Goal: Task Accomplishment & Management: Use online tool/utility

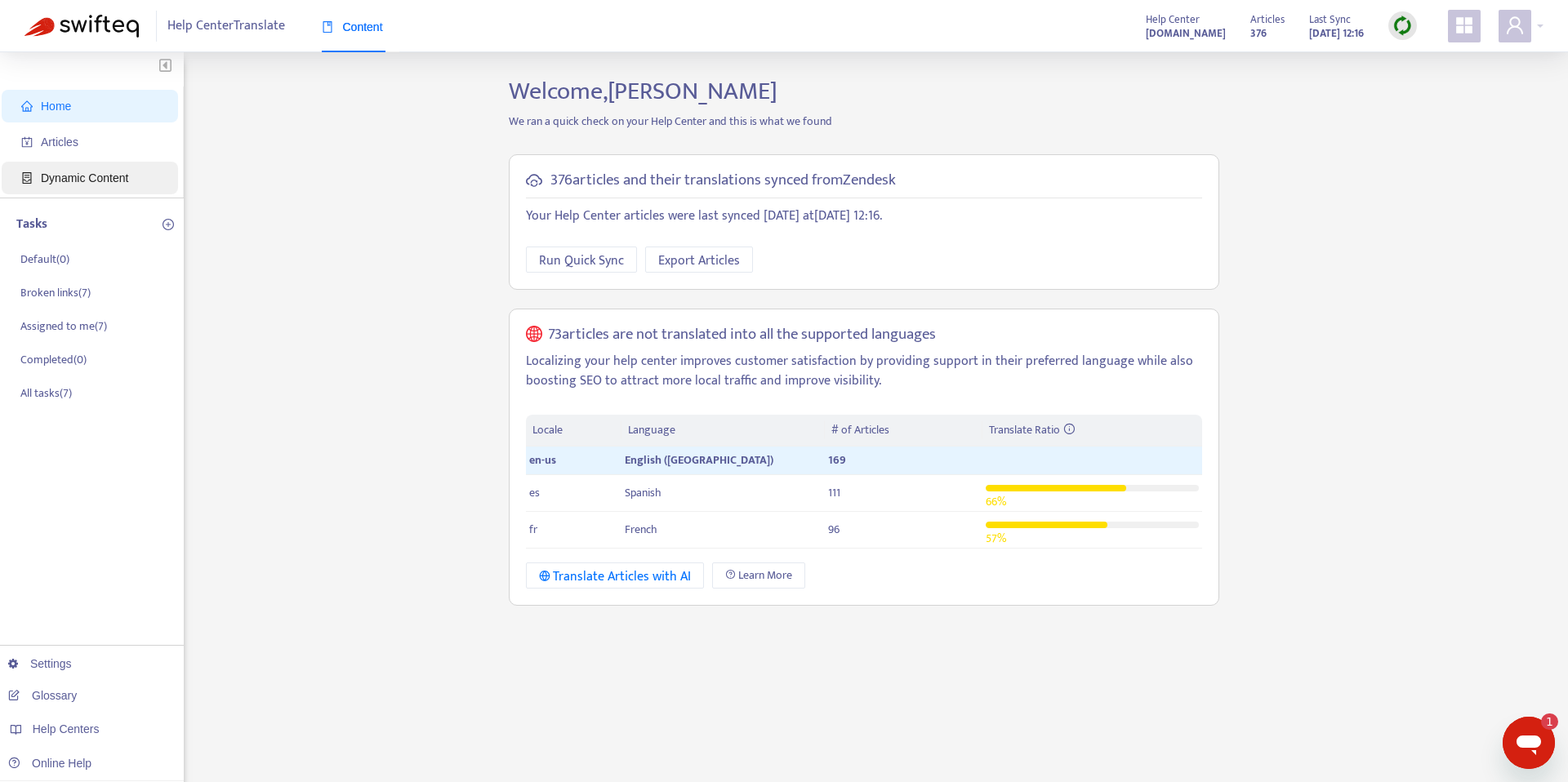
click at [132, 176] on span "Dynamic Content" at bounding box center [93, 177] width 144 height 32
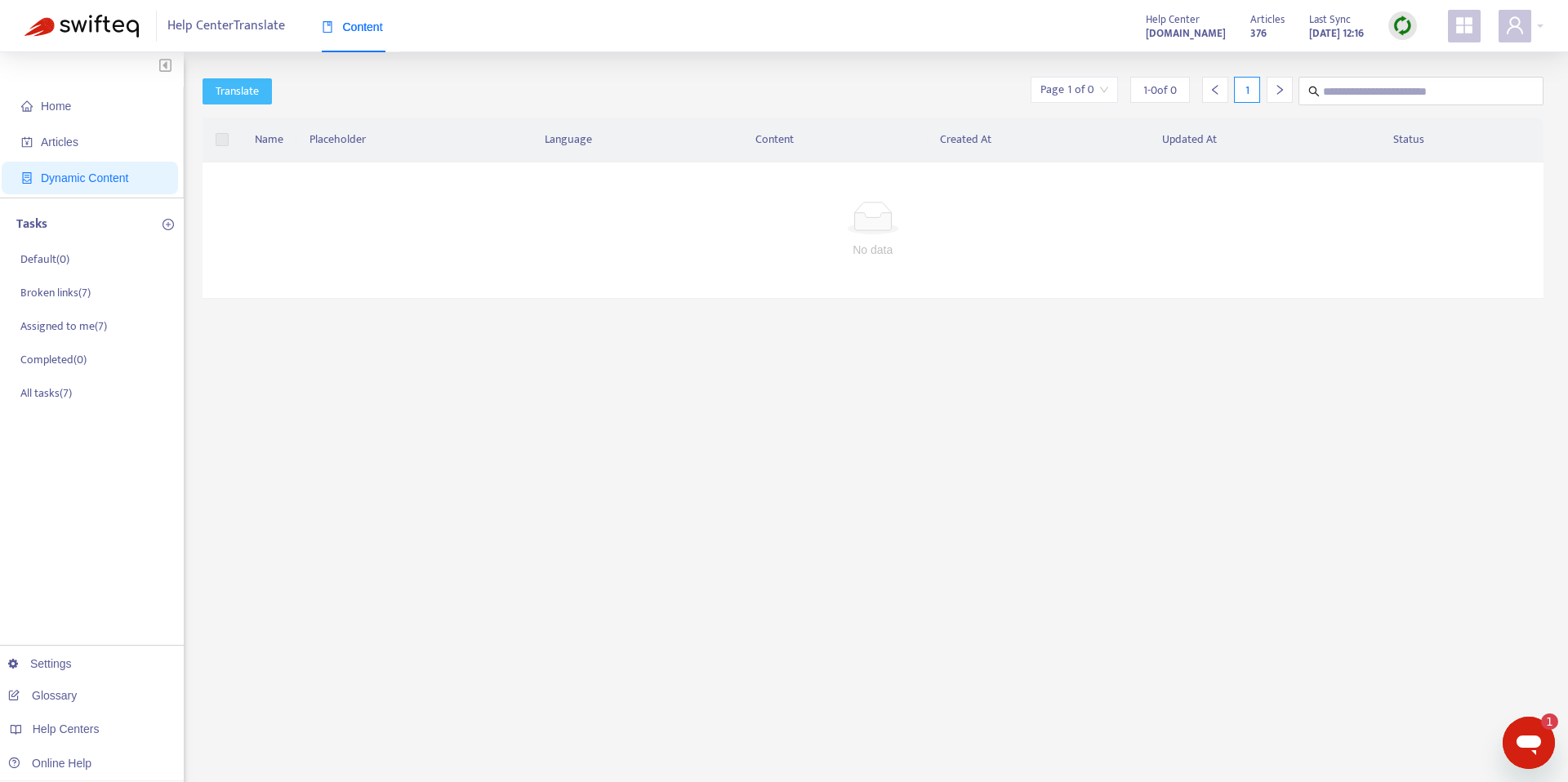
click at [241, 94] on span "Translate" at bounding box center [237, 91] width 43 height 18
click at [667, 99] on div "Translate Page 1 of 0 1 - 0 of 0 1" at bounding box center [873, 91] width 1342 height 29
click at [248, 93] on span "Translate" at bounding box center [237, 91] width 43 height 18
click at [217, 140] on label at bounding box center [222, 139] width 13 height 18
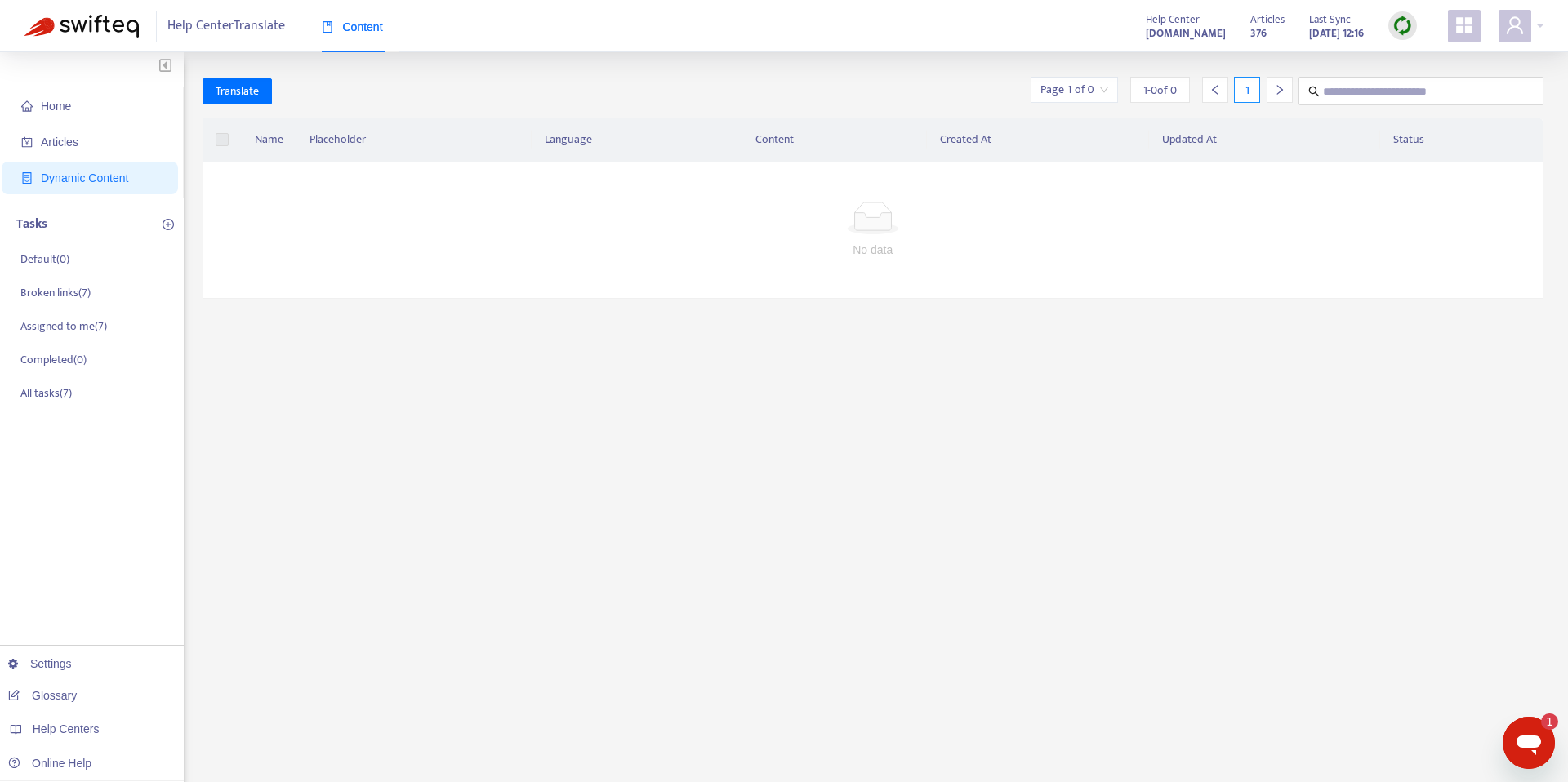
click at [631, 201] on div at bounding box center [874, 217] width 1303 height 32
click at [1470, 37] on span at bounding box center [1464, 26] width 32 height 32
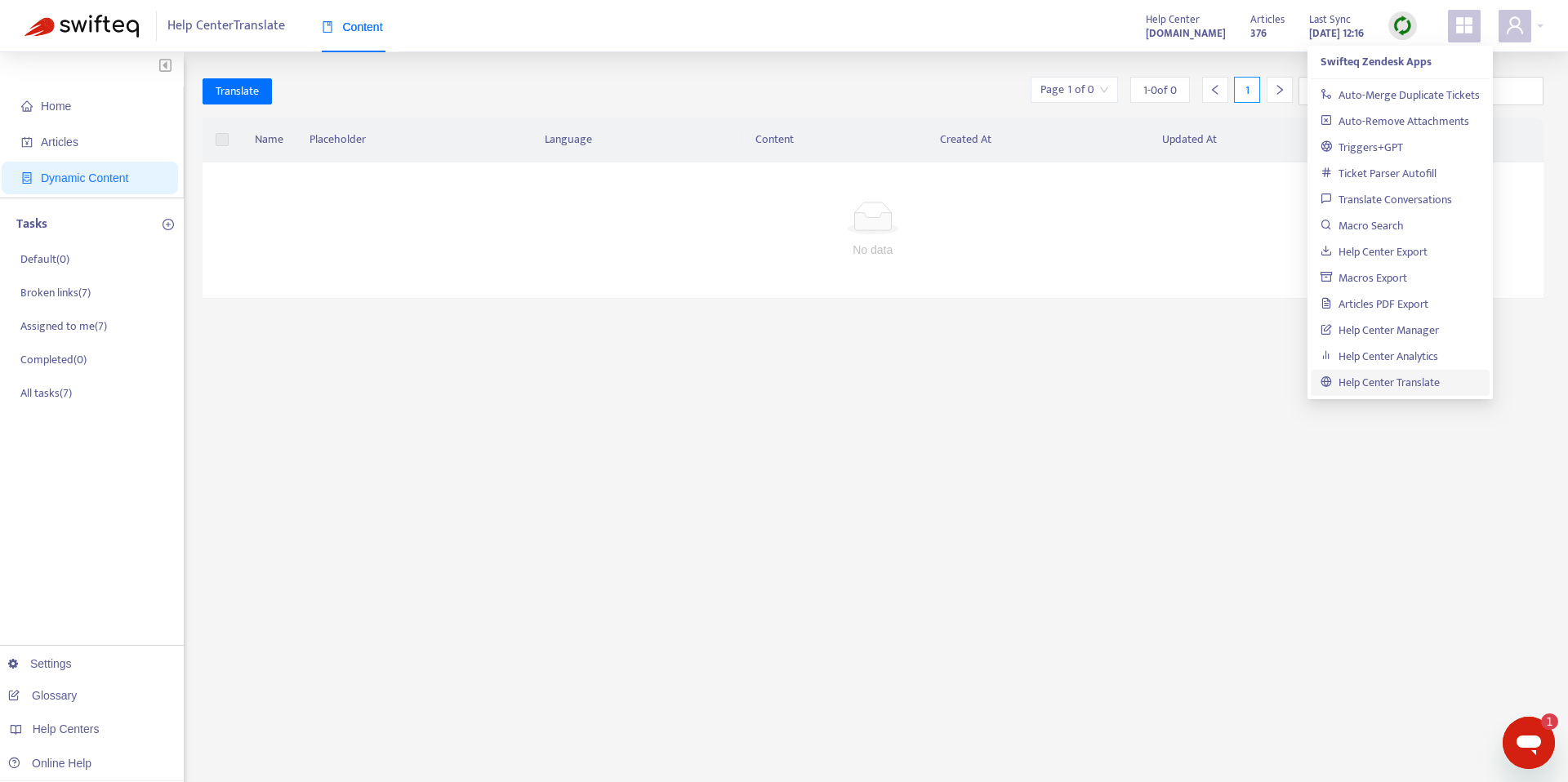
click at [55, 162] on span "Dynamic Content" at bounding box center [93, 177] width 144 height 32
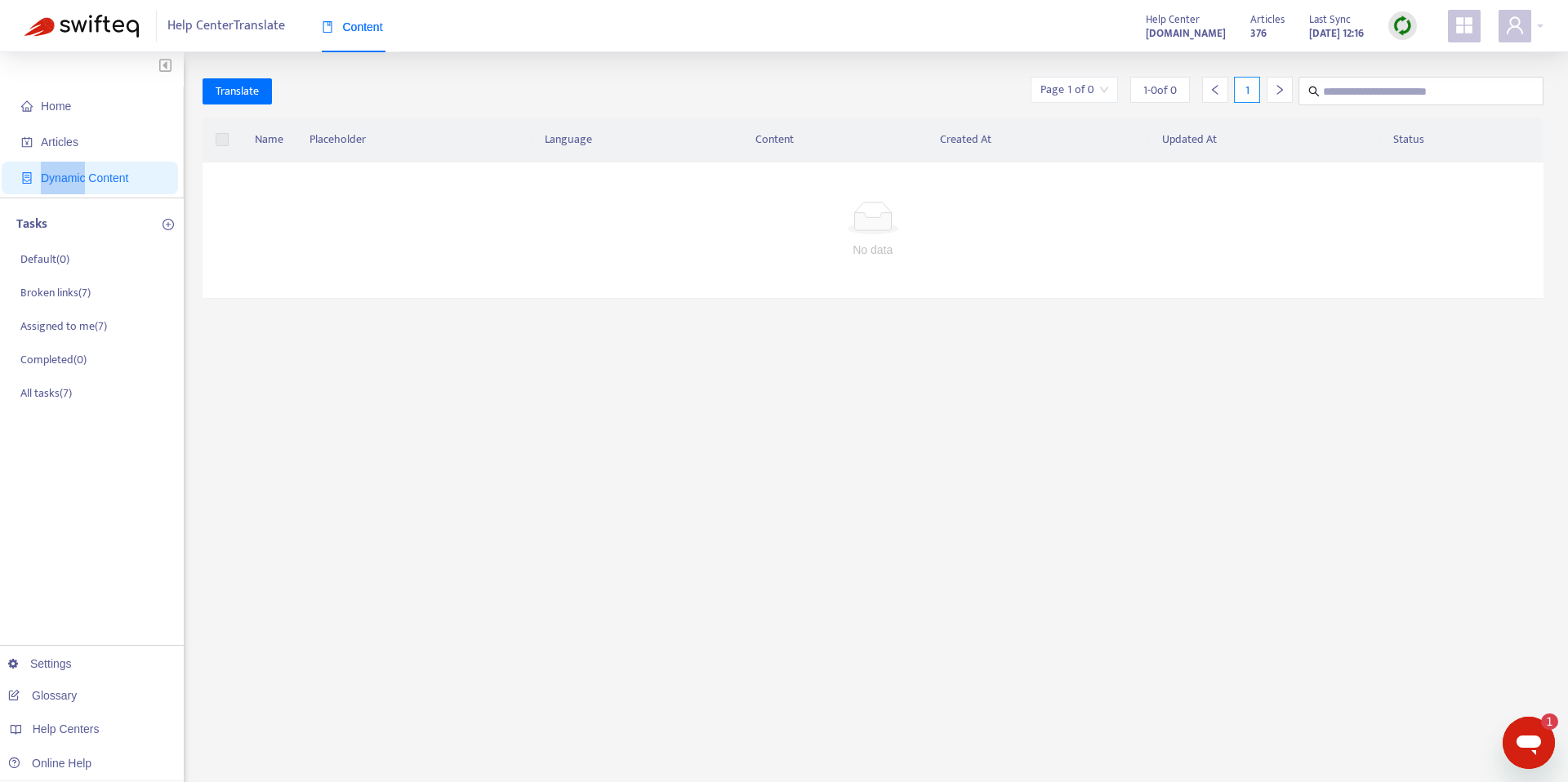
click at [55, 162] on span "Dynamic Content" at bounding box center [93, 177] width 144 height 32
click at [60, 138] on span "Articles" at bounding box center [59, 142] width 37 height 13
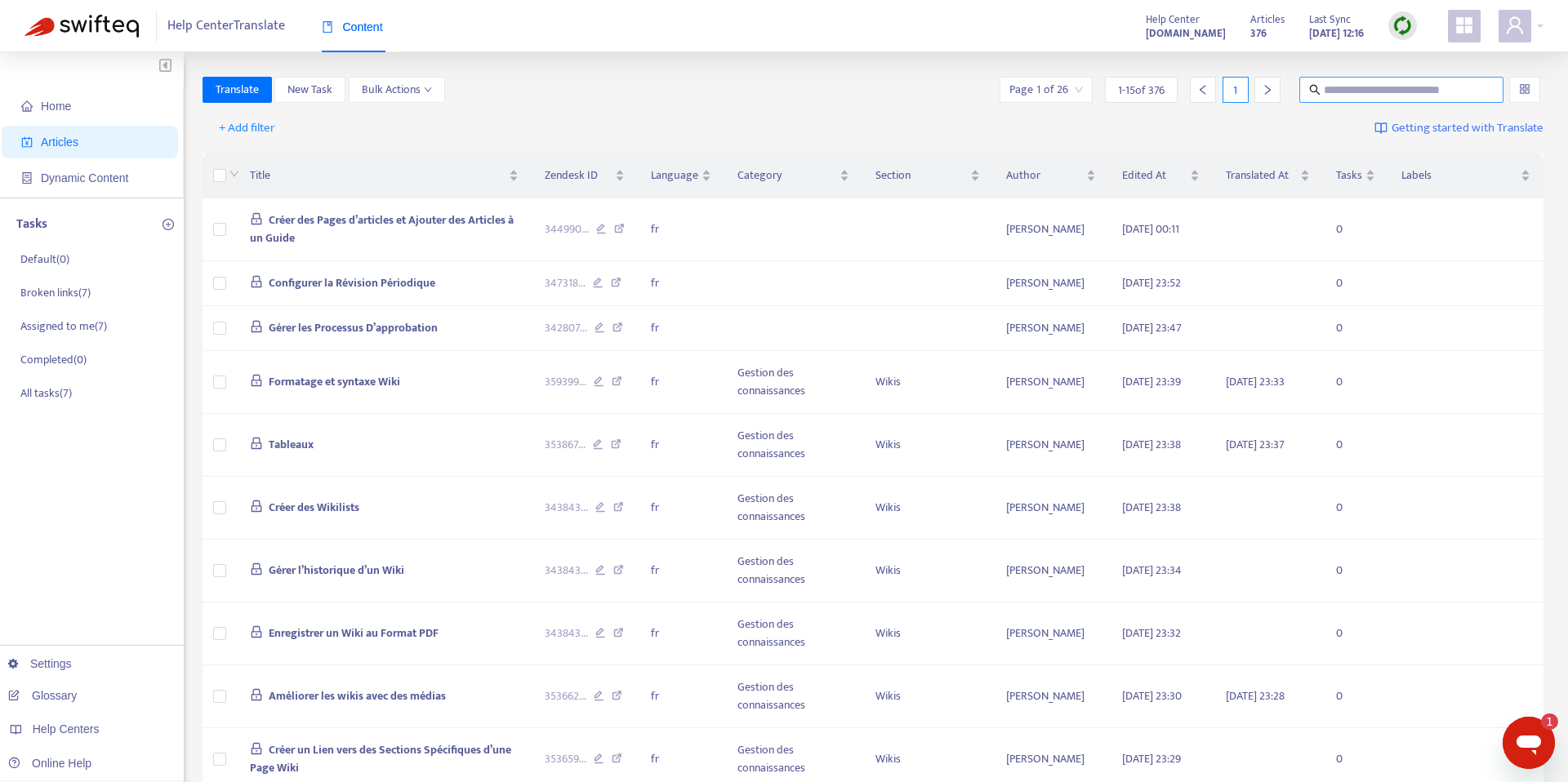
click at [1363, 97] on input "text" at bounding box center [1402, 89] width 157 height 18
type input "*******"
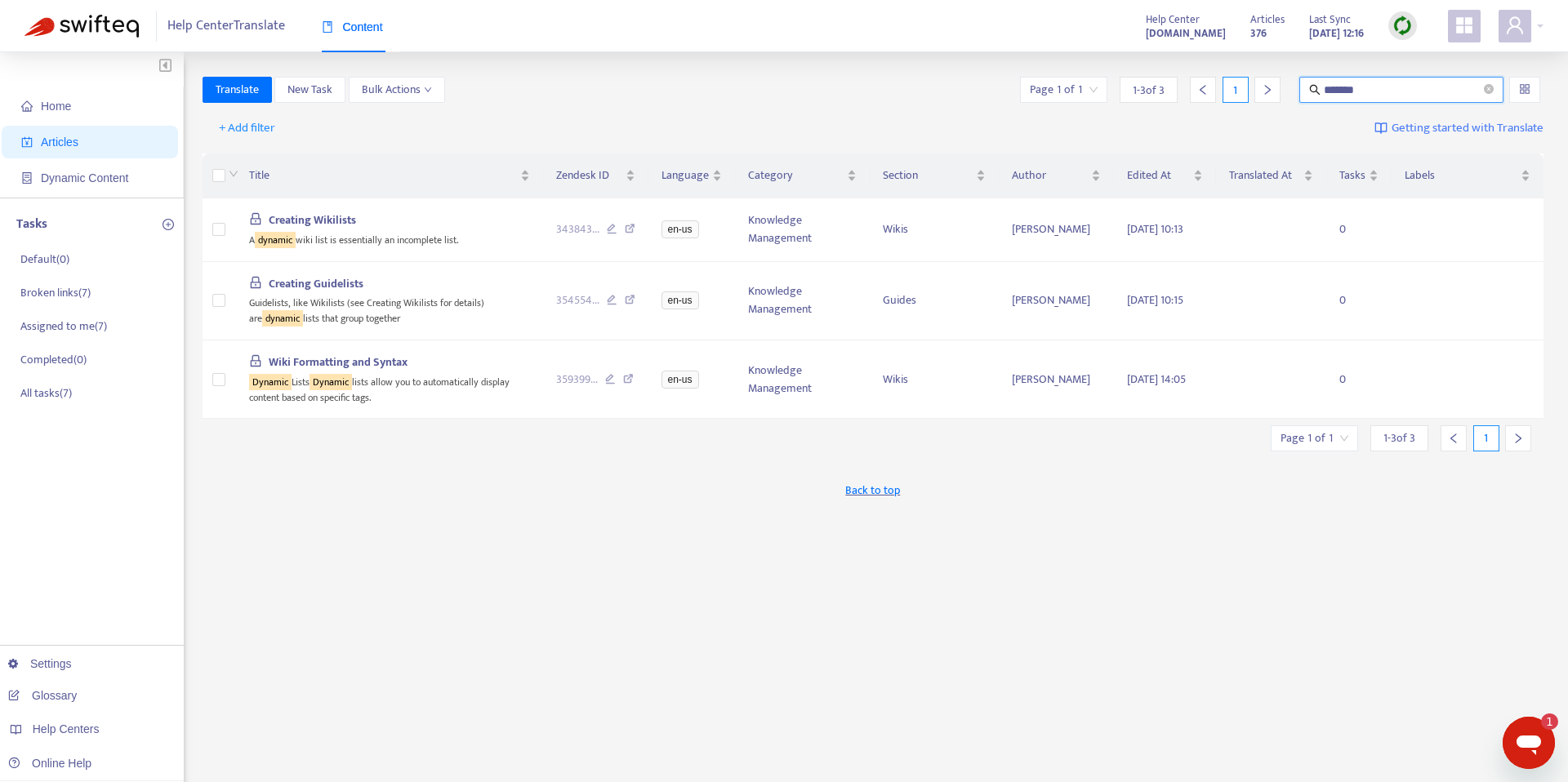
click at [1497, 119] on span "Getting started with Translate" at bounding box center [1467, 128] width 152 height 19
click at [62, 166] on span "Dynamic Content" at bounding box center [93, 177] width 144 height 32
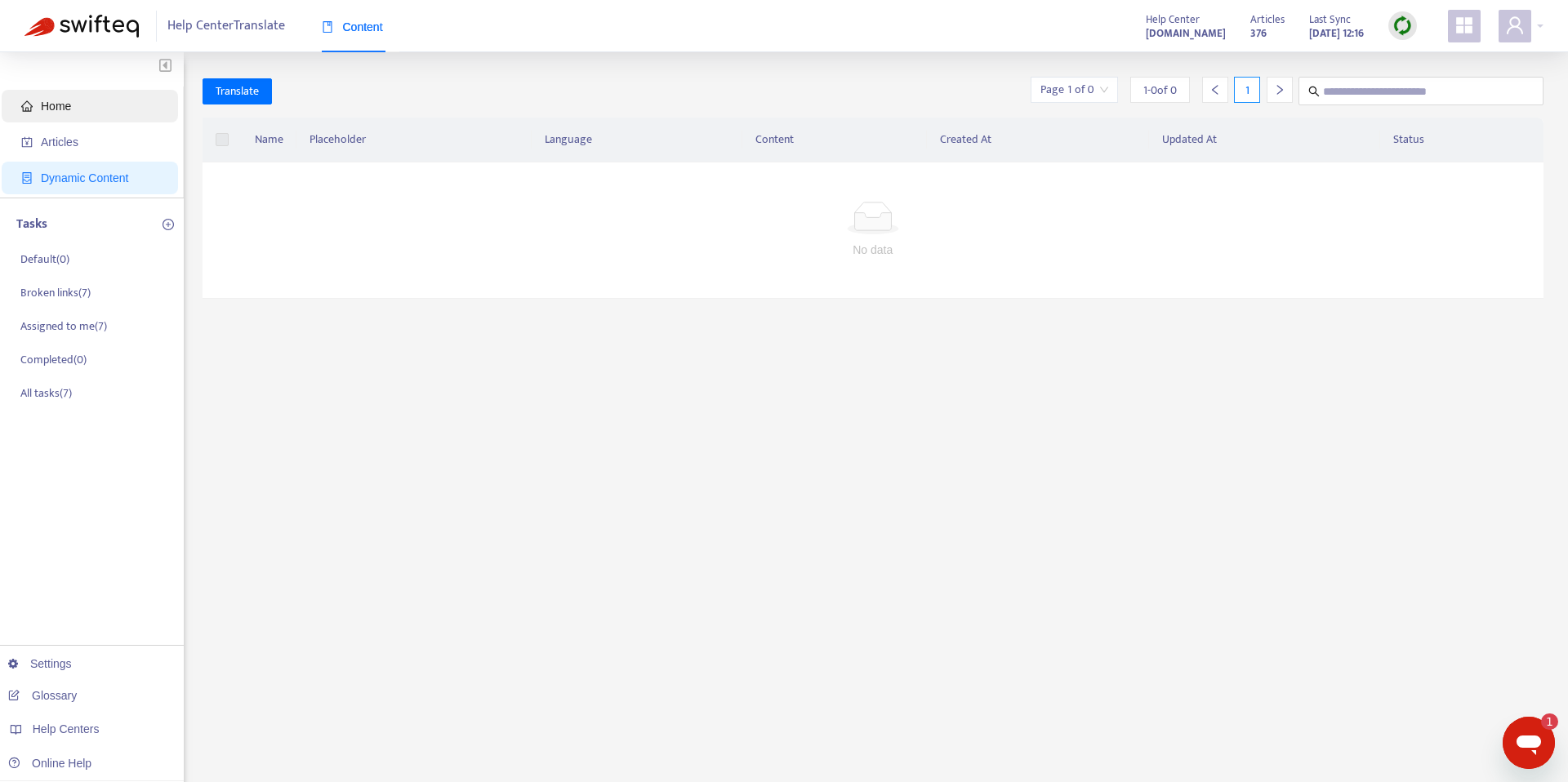
click at [44, 117] on span "Home" at bounding box center [93, 106] width 144 height 32
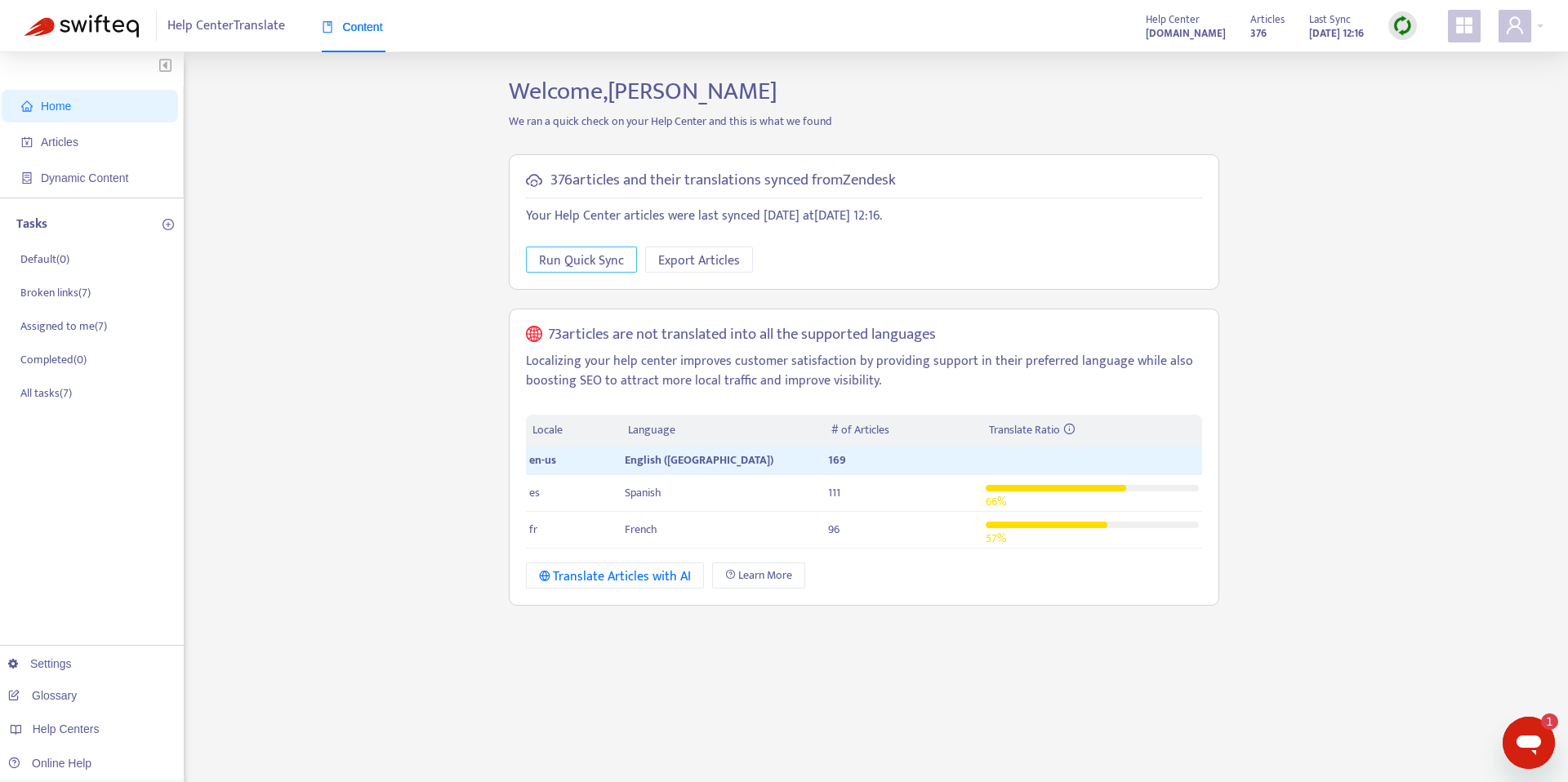
click at [567, 250] on span "Run Quick Sync" at bounding box center [582, 261] width 85 height 20
click at [110, 172] on span "Dynamic Content" at bounding box center [84, 177] width 87 height 13
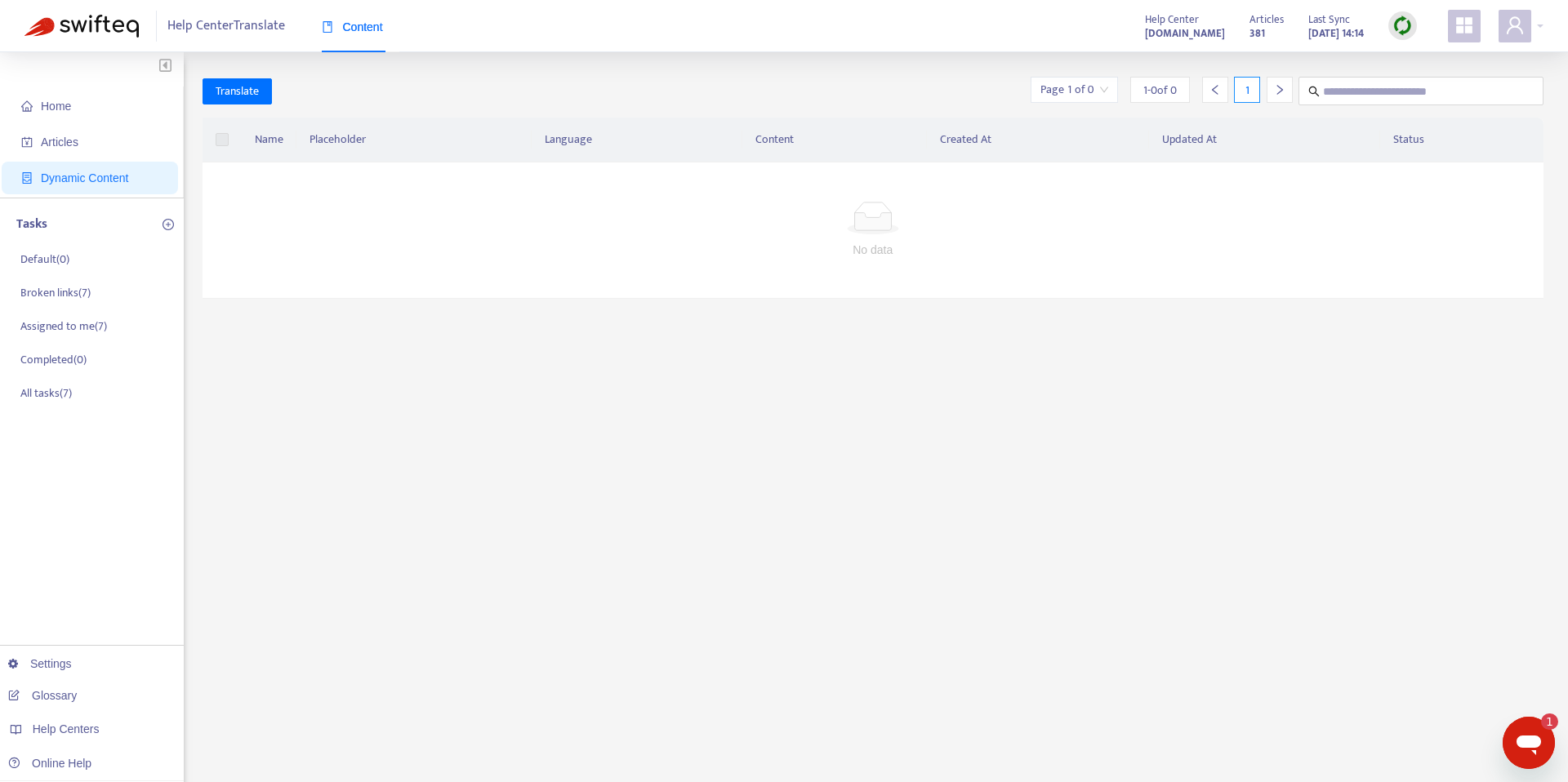
click at [355, 143] on th "Placeholder" at bounding box center [415, 139] width 236 height 45
drag, startPoint x: 355, startPoint y: 143, endPoint x: 343, endPoint y: 143, distance: 12.0
click at [353, 143] on th "Placeholder" at bounding box center [415, 139] width 236 height 45
click at [223, 141] on label at bounding box center [222, 139] width 13 height 18
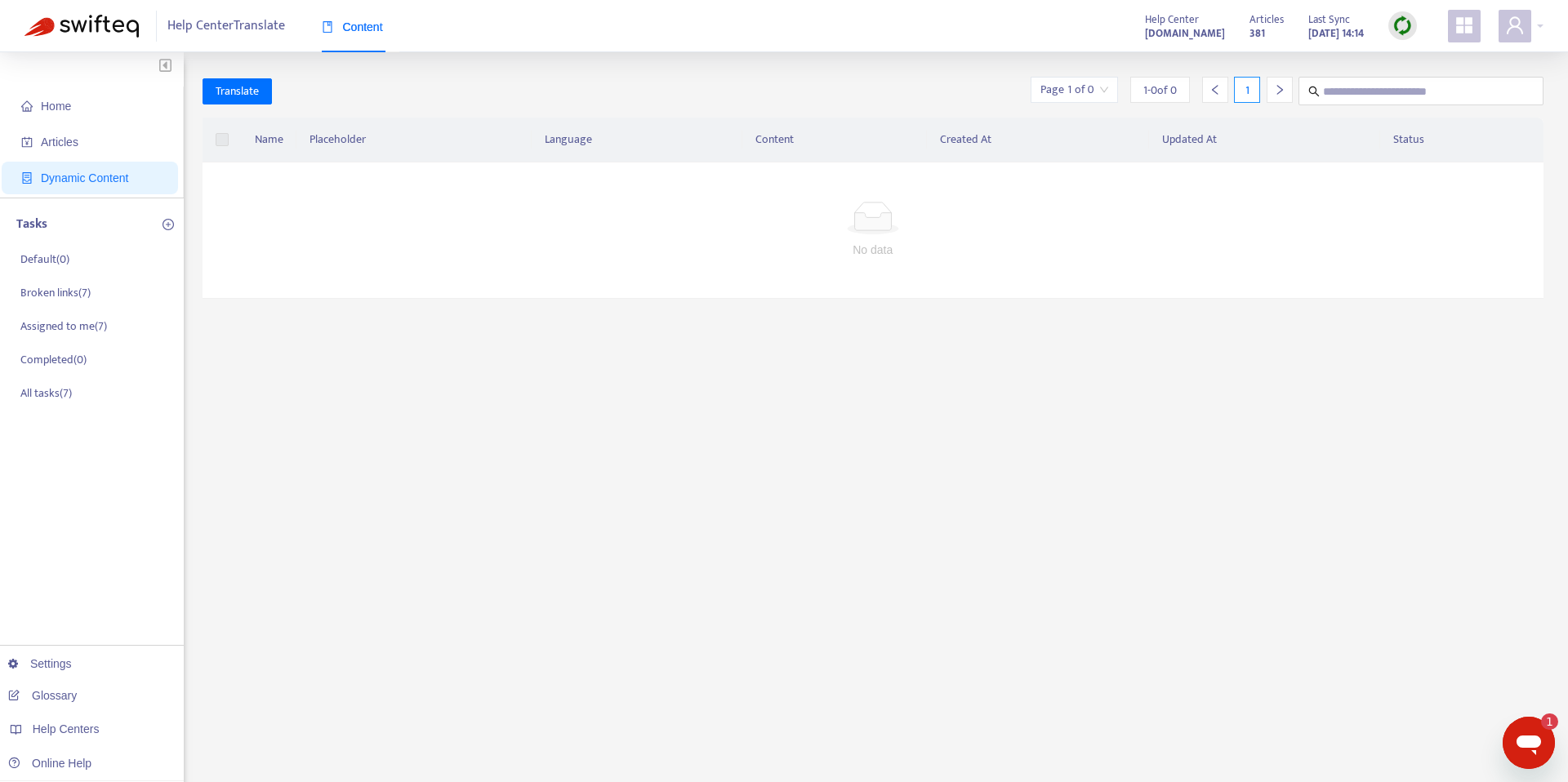
click at [364, 132] on th "Placeholder" at bounding box center [415, 139] width 236 height 45
click at [1402, 25] on img at bounding box center [1402, 25] width 20 height 20
click at [1437, 61] on link "Quick Sync" at bounding box center [1436, 59] width 70 height 19
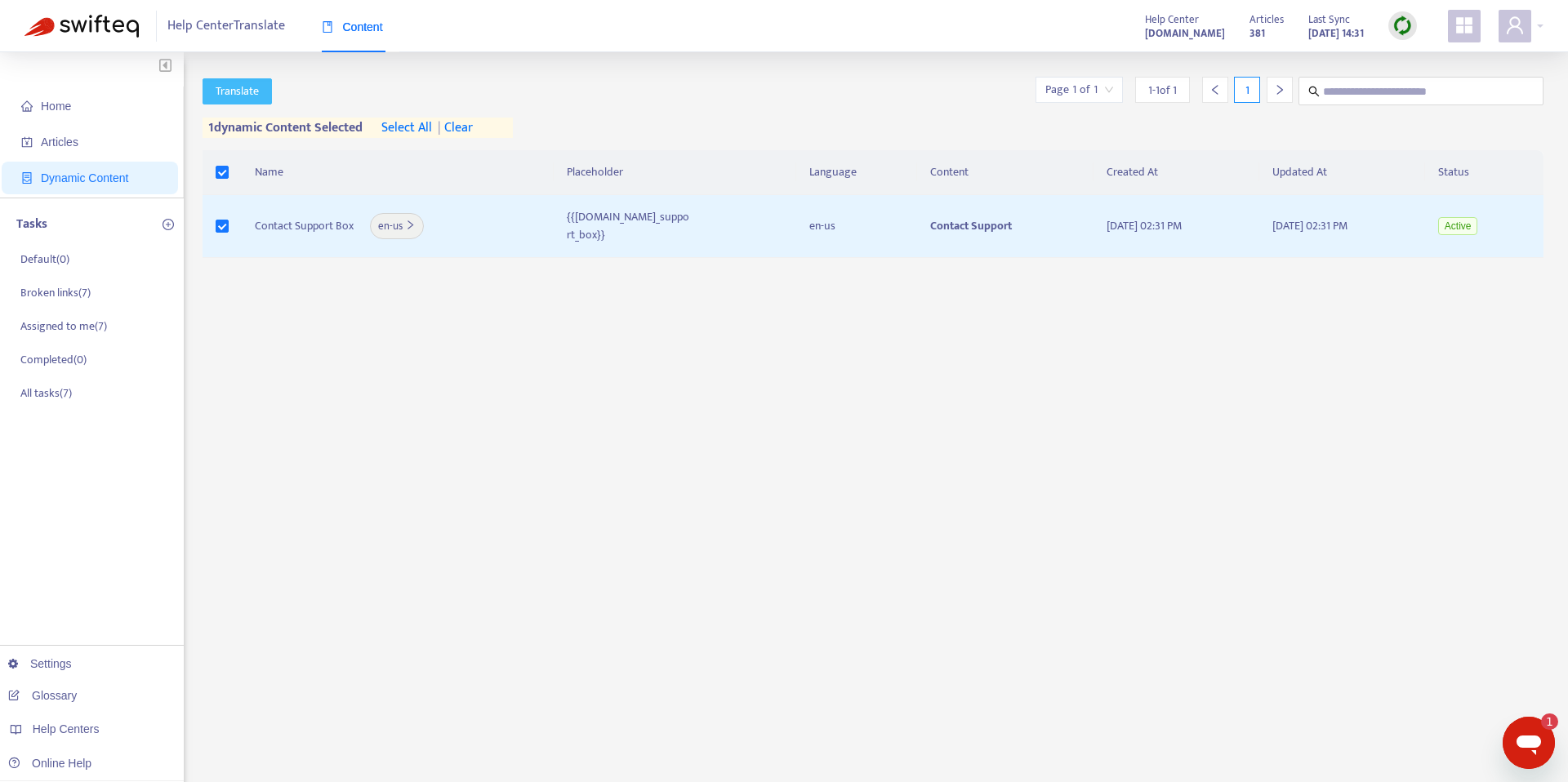
click at [261, 95] on button "Translate" at bounding box center [237, 91] width 70 height 26
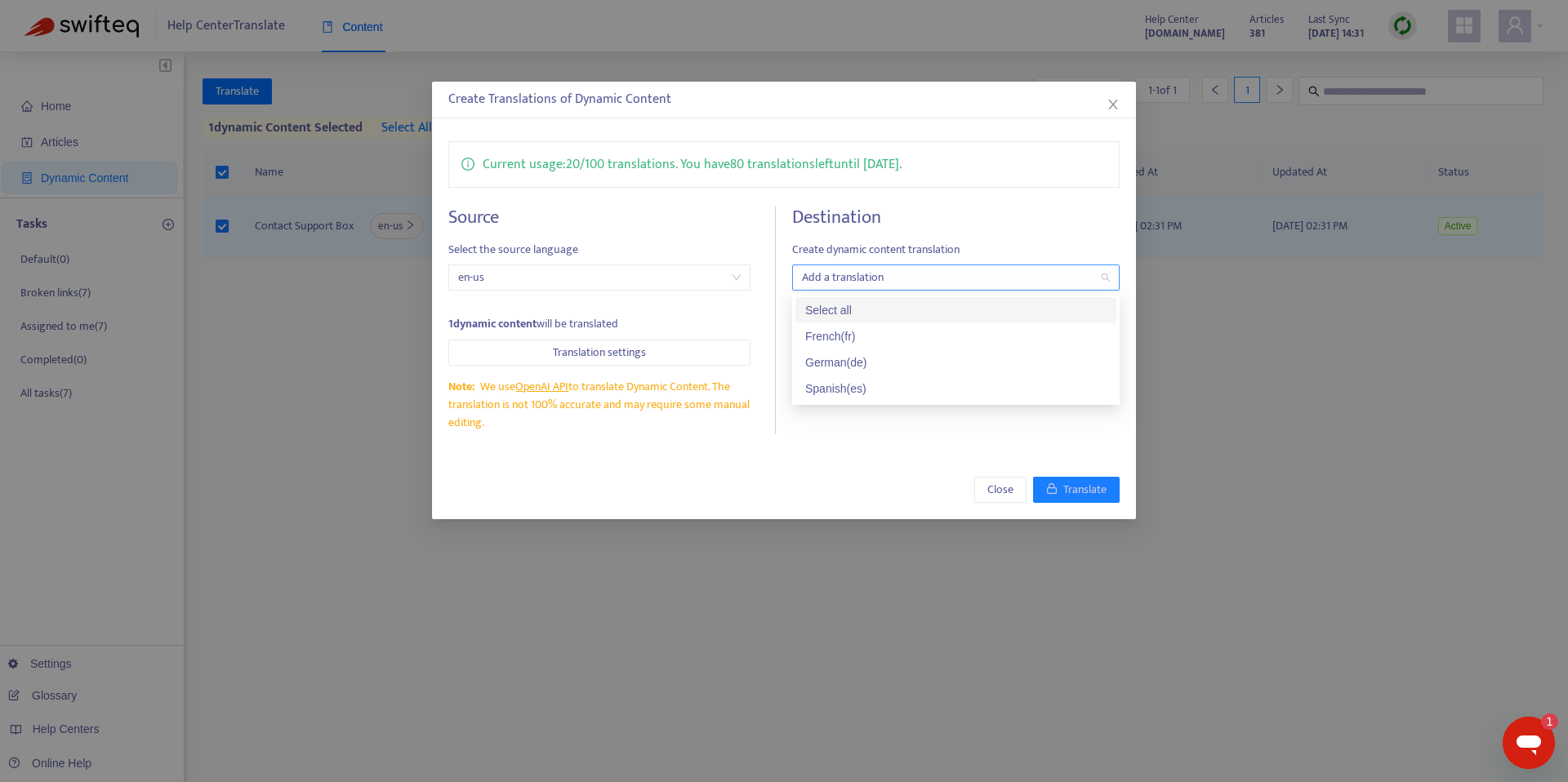
click at [922, 280] on div at bounding box center [947, 277] width 303 height 20
click at [876, 391] on div "Spanish ( es )" at bounding box center [956, 388] width 302 height 18
click at [872, 340] on div "French ( fr )" at bounding box center [956, 336] width 302 height 18
click at [944, 278] on span "French ( fr )" at bounding box center [909, 277] width 69 height 20
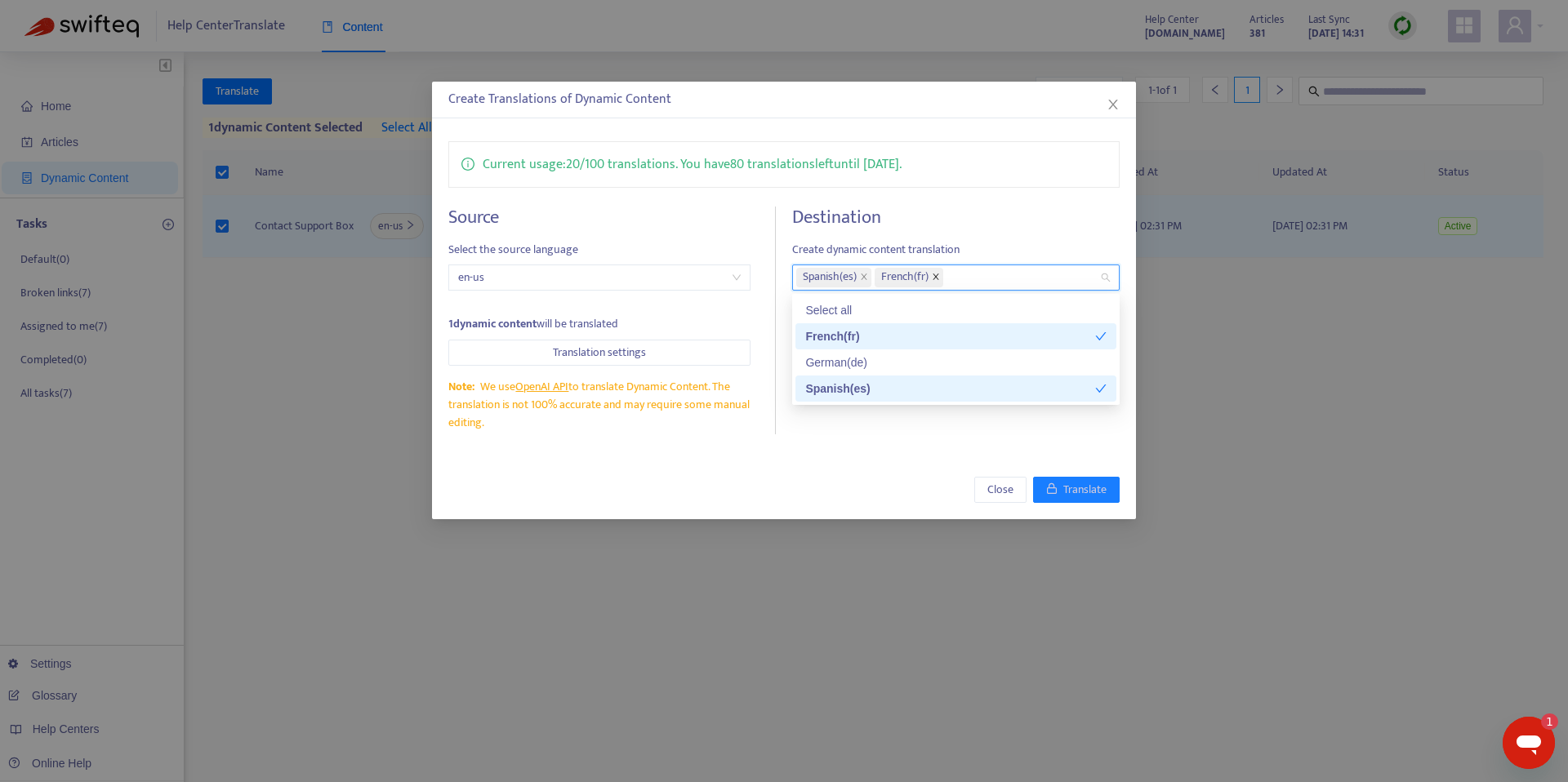
click at [939, 278] on icon "close" at bounding box center [936, 277] width 6 height 6
click at [911, 486] on div "Close Translate" at bounding box center [784, 489] width 704 height 59
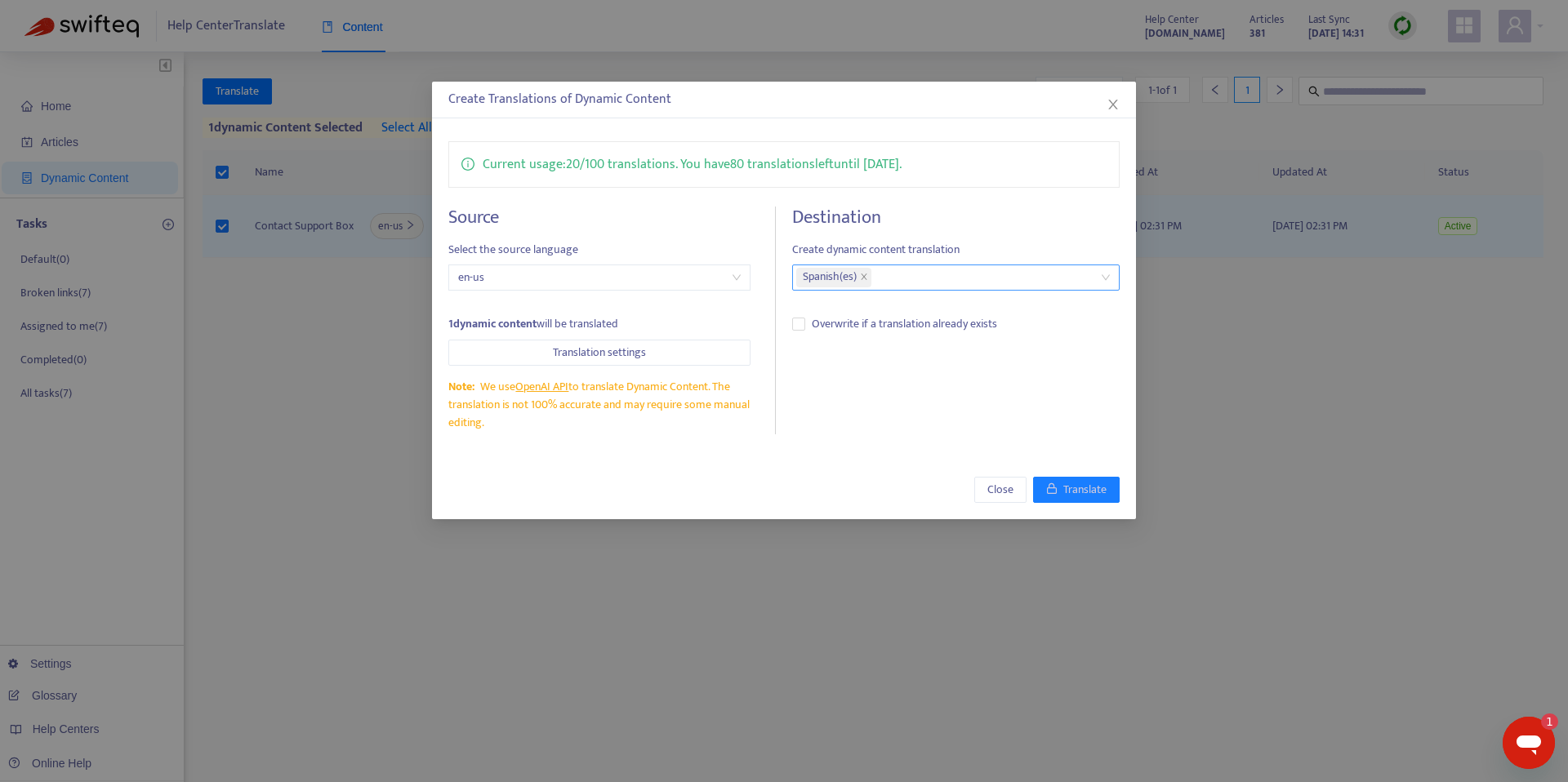
click at [587, 365] on div "Source Select the source language en-us 1 dynamic content will be translated Tr…" at bounding box center [612, 320] width 328 height 228
click at [585, 357] on span "Translation settings" at bounding box center [600, 352] width 93 height 18
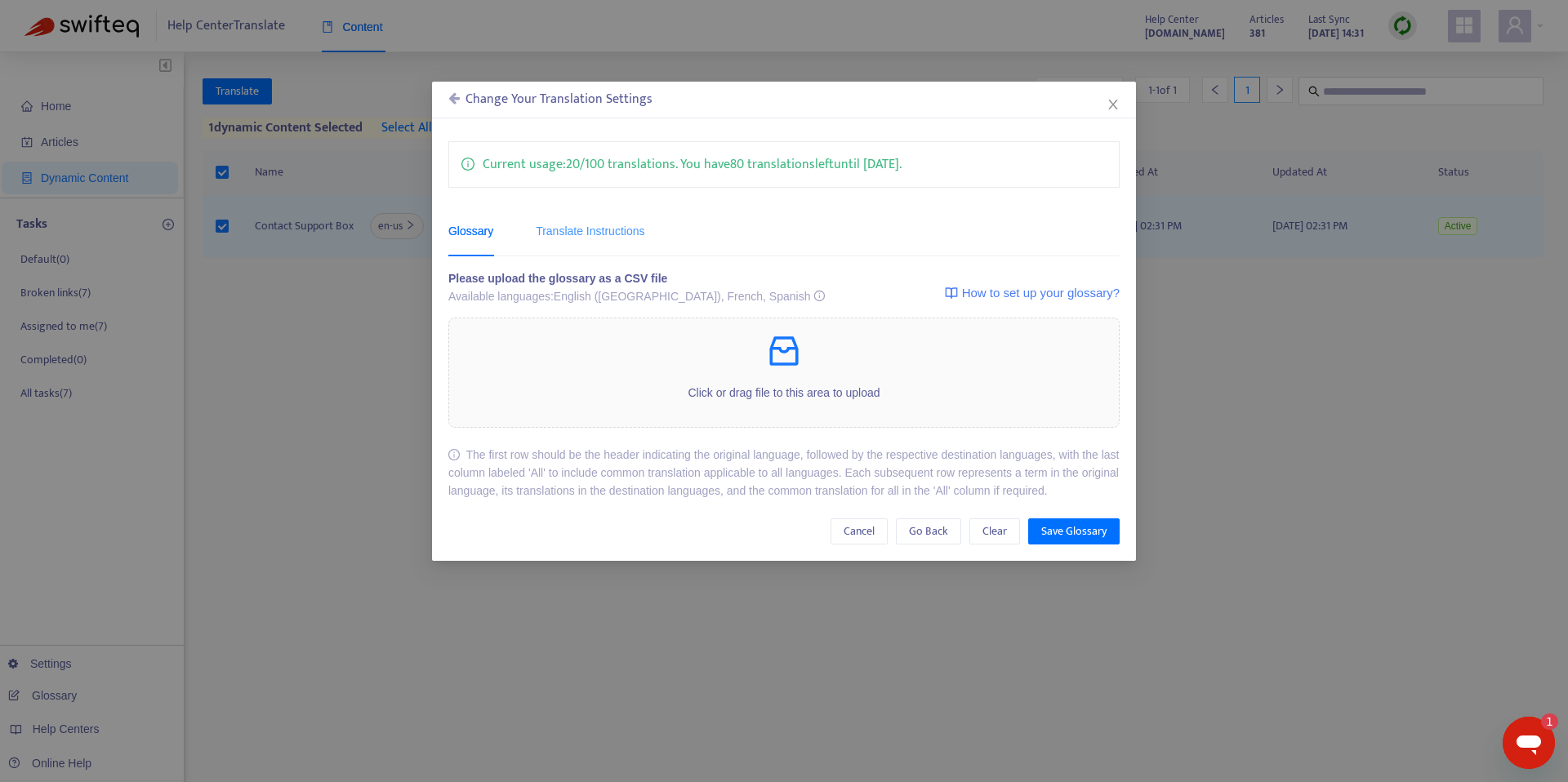
click at [595, 245] on div "Translate Instructions" at bounding box center [590, 231] width 109 height 50
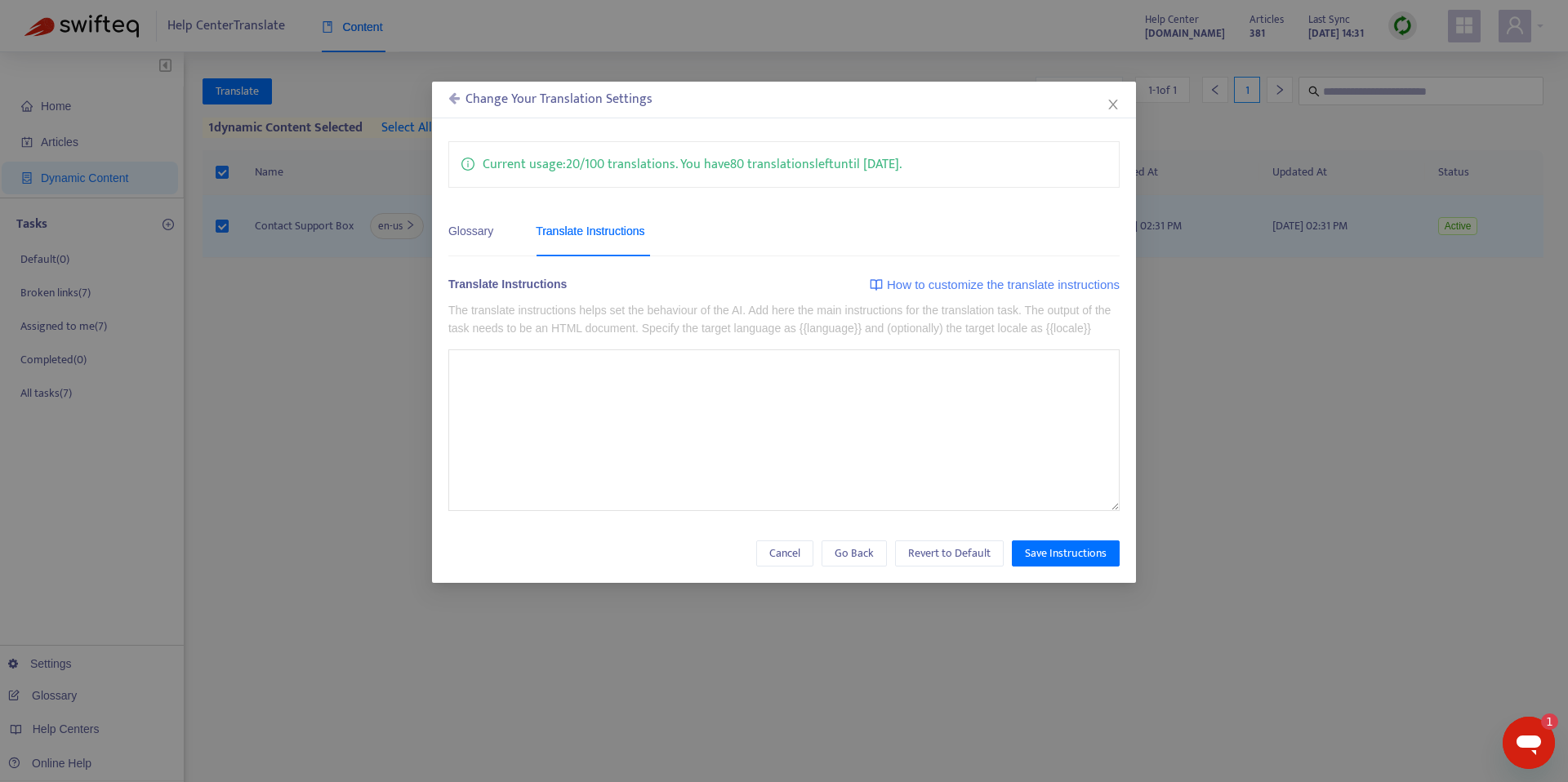
type textarea "**********"
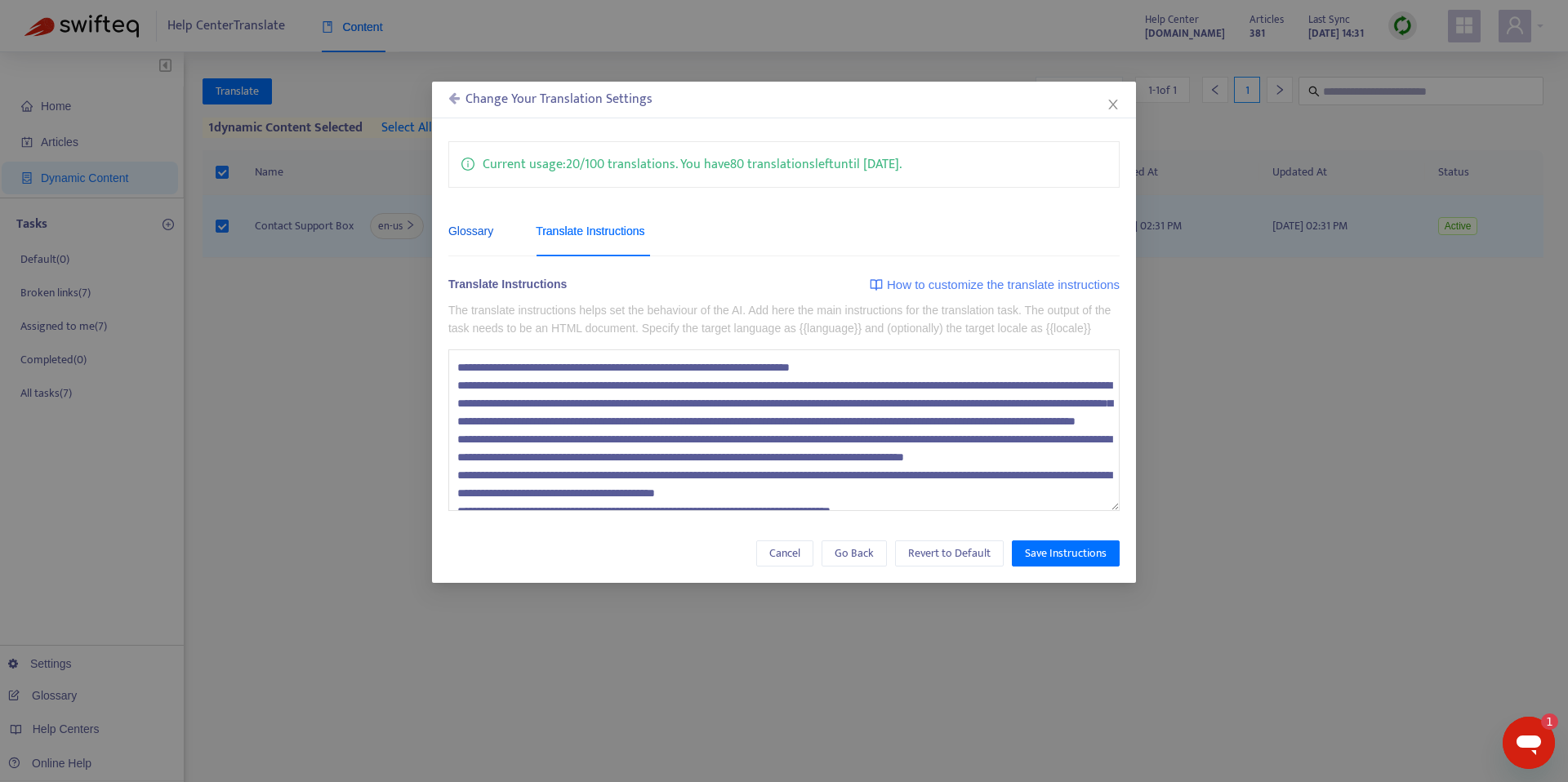
click at [473, 229] on div "Glossary" at bounding box center [471, 231] width 45 height 18
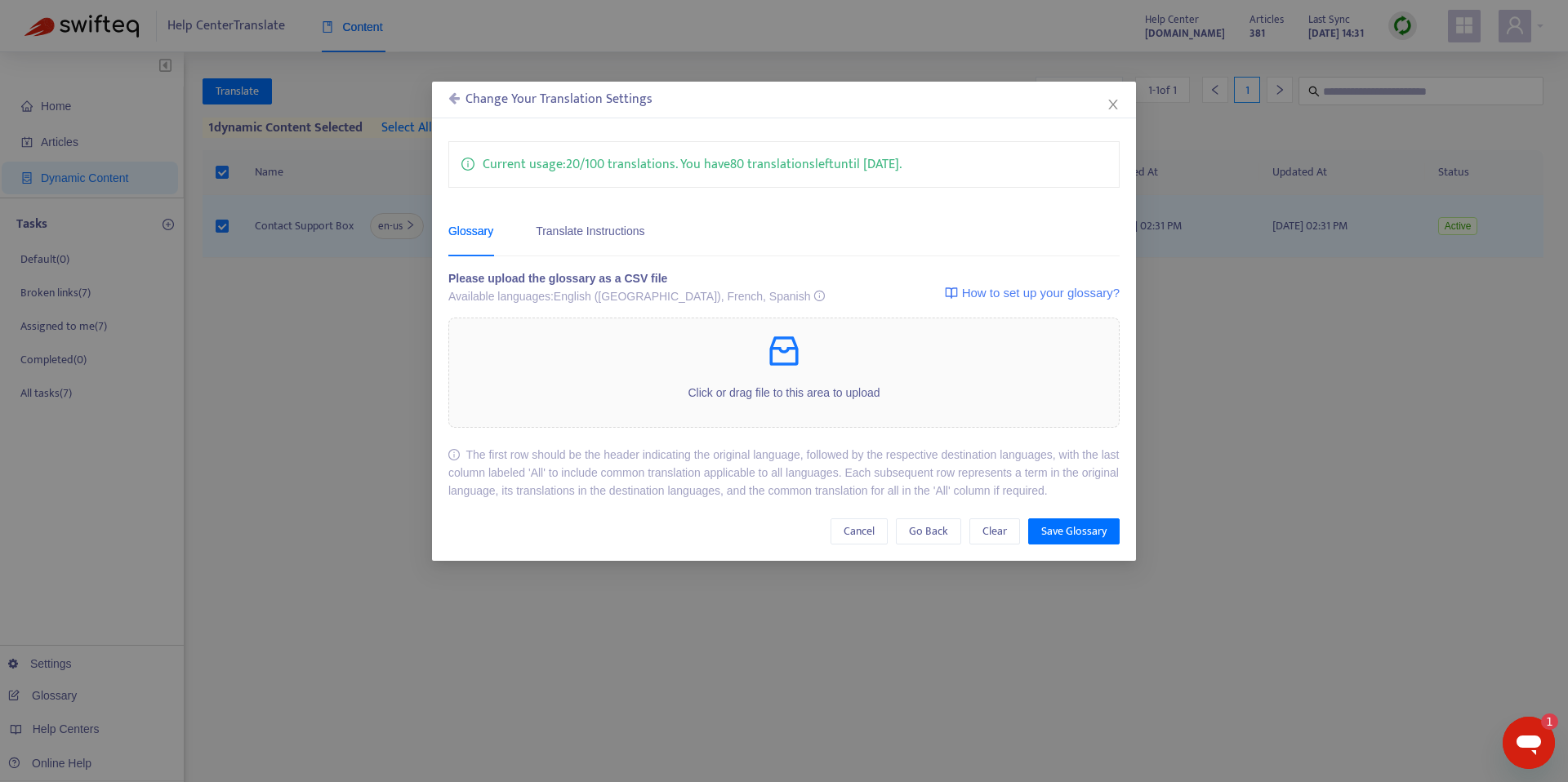
click at [456, 99] on icon at bounding box center [454, 98] width 11 height 13
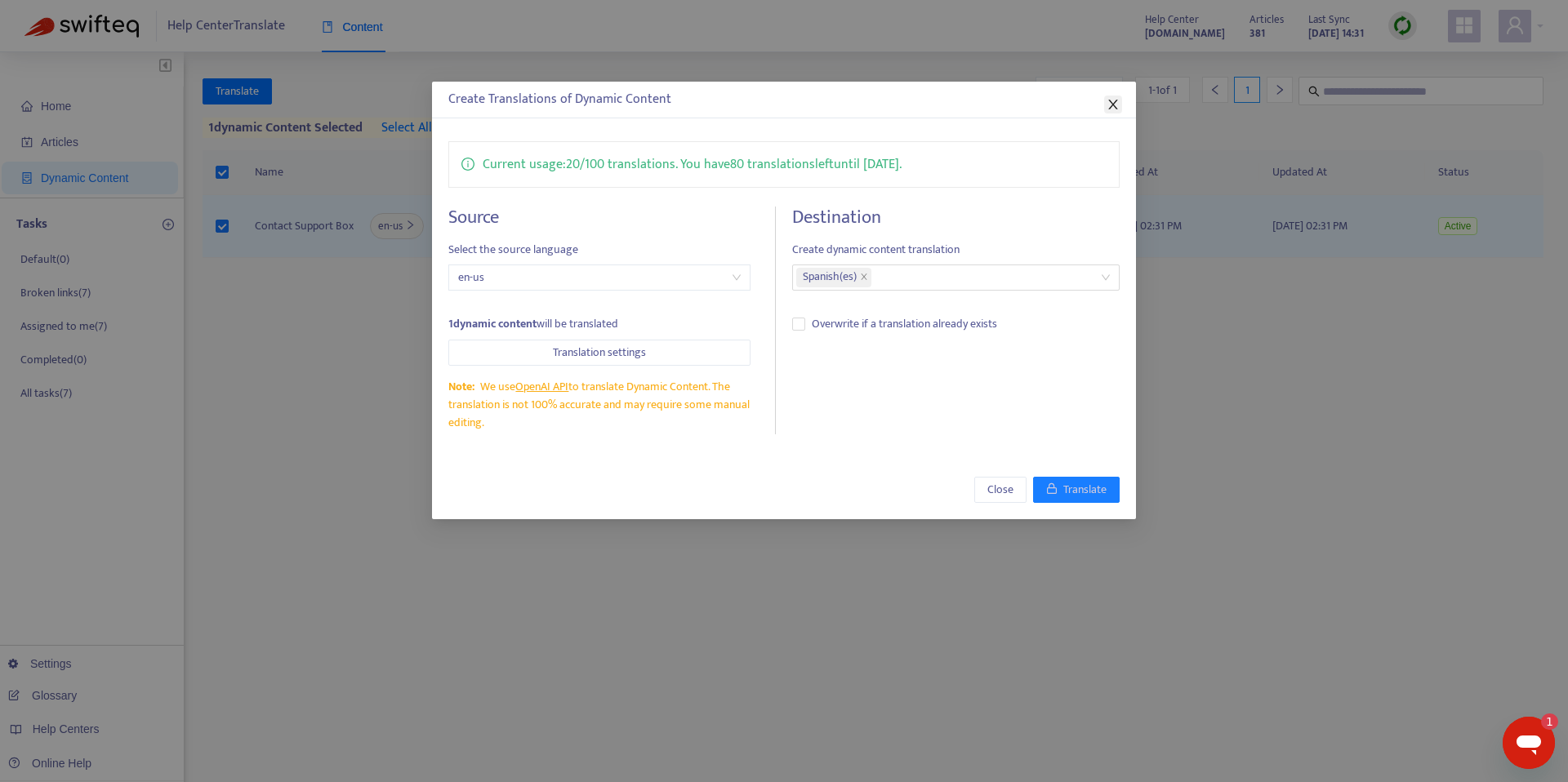
click at [1112, 95] on button "Close" at bounding box center [1113, 104] width 18 height 18
